Goal: Transaction & Acquisition: Purchase product/service

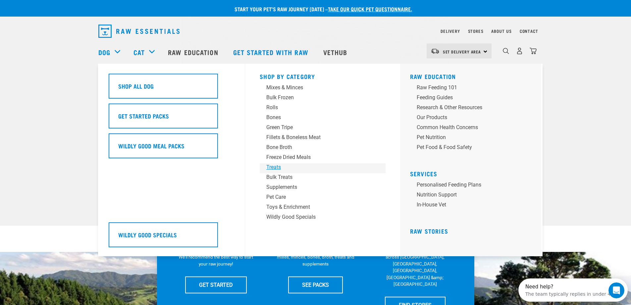
click at [280, 168] on div "Treats" at bounding box center [318, 167] width 103 height 8
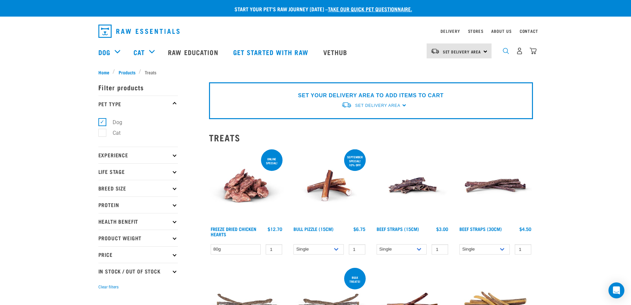
click at [506, 54] on img "dropdown navigation" at bounding box center [506, 51] width 6 height 6
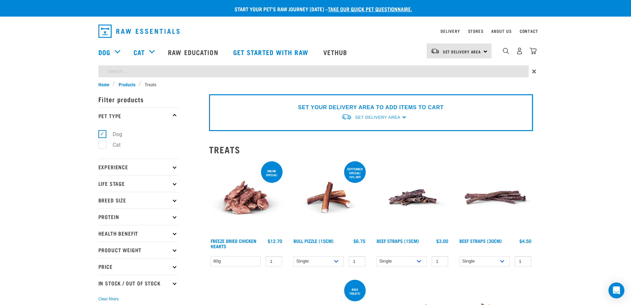
click at [474, 74] on input "search" at bounding box center [313, 71] width 431 height 12
type input "hare"
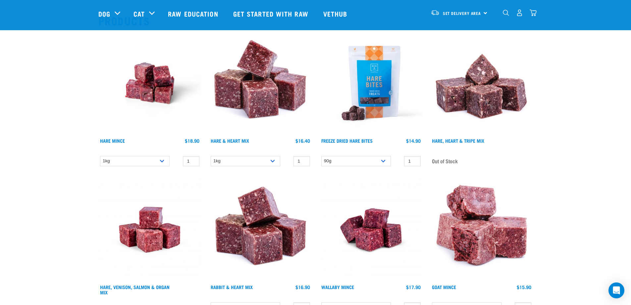
scroll to position [33, 0]
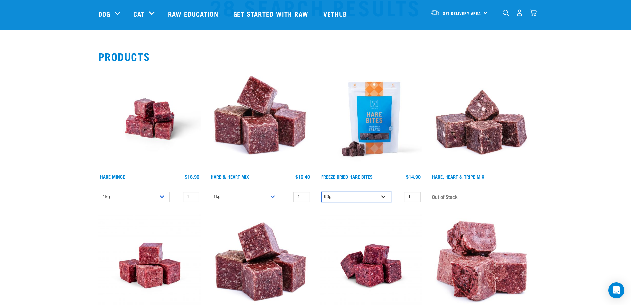
click at [368, 193] on select "90g" at bounding box center [357, 197] width 70 height 10
click at [368, 194] on select "90g" at bounding box center [357, 197] width 70 height 10
click at [384, 130] on img at bounding box center [371, 119] width 103 height 103
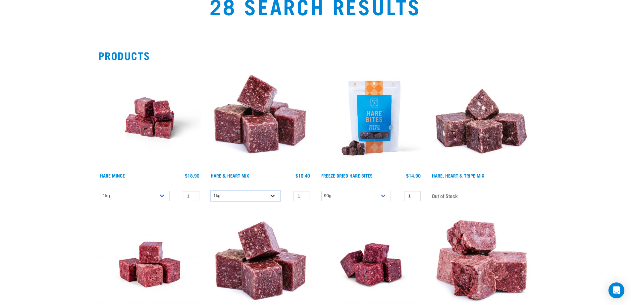
click at [254, 195] on select "1kg" at bounding box center [246, 196] width 70 height 10
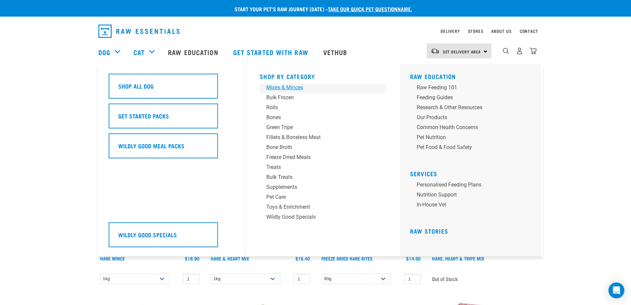
click at [295, 86] on div "Mixes & Minces" at bounding box center [318, 88] width 103 height 8
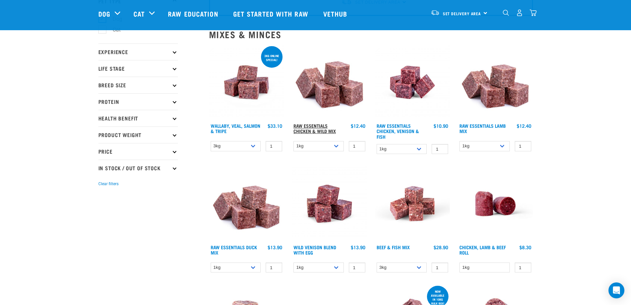
scroll to position [66, 0]
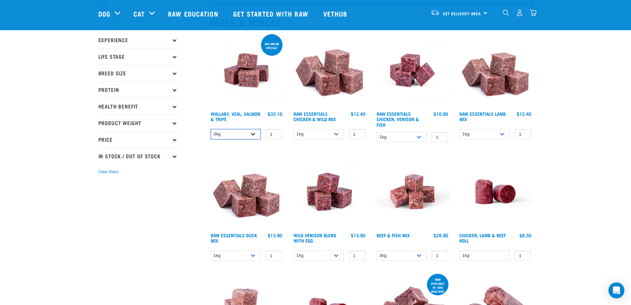
click at [244, 134] on select "3kg 1kg" at bounding box center [236, 134] width 50 height 10
click at [211, 129] on select "3kg 1kg" at bounding box center [236, 134] width 50 height 10
click at [234, 132] on select "3kg 1kg" at bounding box center [236, 134] width 50 height 10
select select "45457"
click at [211, 129] on select "3kg 1kg" at bounding box center [236, 134] width 50 height 10
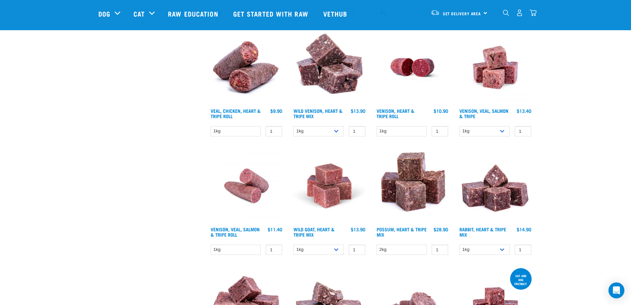
scroll to position [564, 0]
